Goal: Transaction & Acquisition: Subscribe to service/newsletter

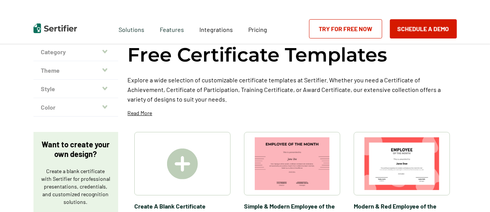
scroll to position [77, 0]
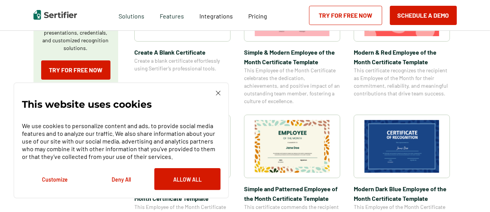
scroll to position [231, 0]
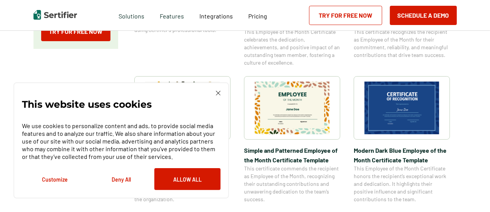
click at [396, 114] on img at bounding box center [402, 108] width 75 height 53
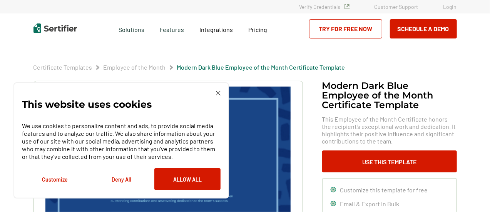
click at [218, 93] on img at bounding box center [218, 93] width 5 height 5
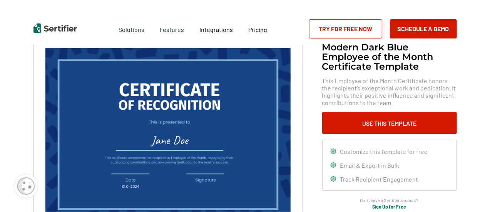
scroll to position [77, 0]
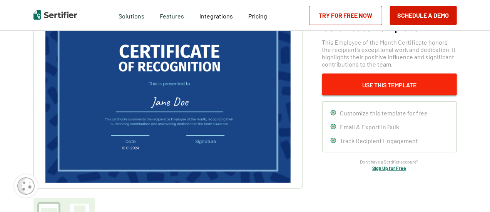
click at [334, 87] on button "Use This Template" at bounding box center [389, 85] width 135 height 22
click at [363, 84] on button "Use This Template" at bounding box center [389, 85] width 135 height 22
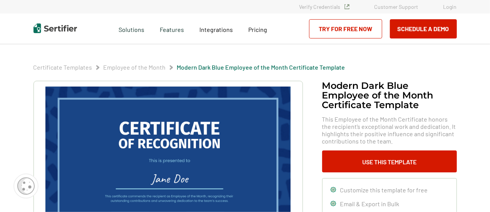
scroll to position [38, 0]
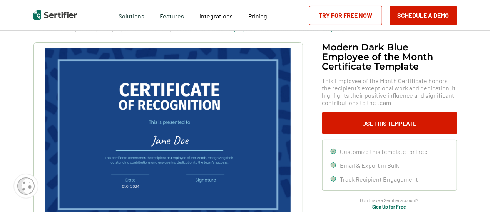
scroll to position [231, 0]
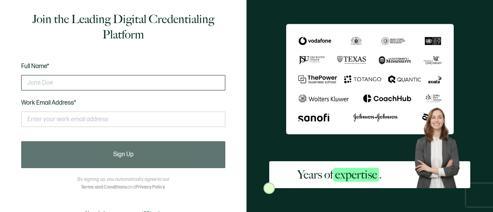
click at [91, 84] on input "text" at bounding box center [123, 82] width 204 height 15
type input "T"
type input "Tren"
click at [91, 84] on input "text" at bounding box center [123, 82] width 204 height 15
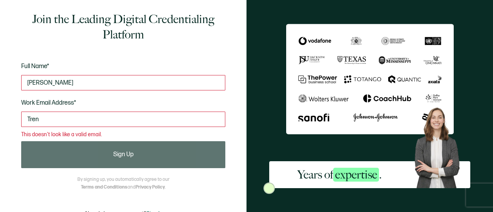
type input "[PERSON_NAME]"
click at [51, 124] on input "Tren" at bounding box center [123, 119] width 204 height 15
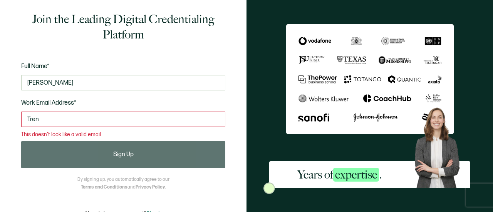
click at [51, 124] on input "Tren" at bounding box center [123, 119] width 204 height 15
click at [53, 120] on input "text" at bounding box center [123, 119] width 204 height 15
click at [109, 36] on h1 "Join the Leading Digital Credentialing Platform" at bounding box center [123, 27] width 204 height 31
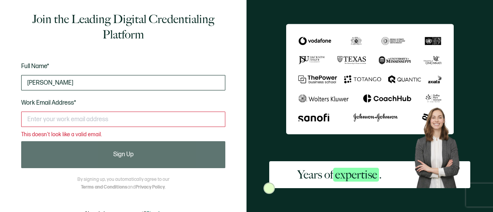
click at [67, 80] on input "[PERSON_NAME]" at bounding box center [123, 82] width 204 height 15
click at [66, 79] on input "[PERSON_NAME]" at bounding box center [123, 82] width 204 height 15
type input "[PERSON_NAME]"
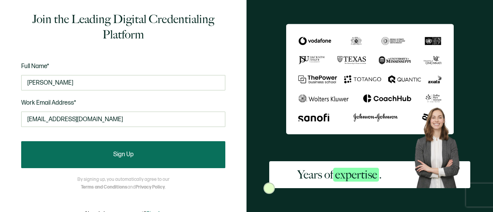
click at [136, 151] on button "Sign Up" at bounding box center [123, 154] width 204 height 27
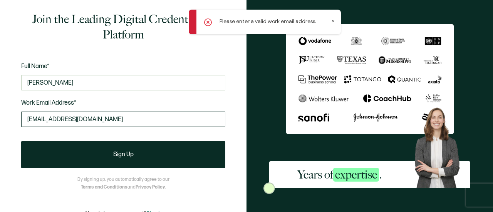
click at [125, 116] on input "[EMAIL_ADDRESS][DOMAIN_NAME]" at bounding box center [123, 119] width 204 height 15
type input "[EMAIL_ADDRESS][DOMAIN_NAME]"
